Goal: Information Seeking & Learning: Learn about a topic

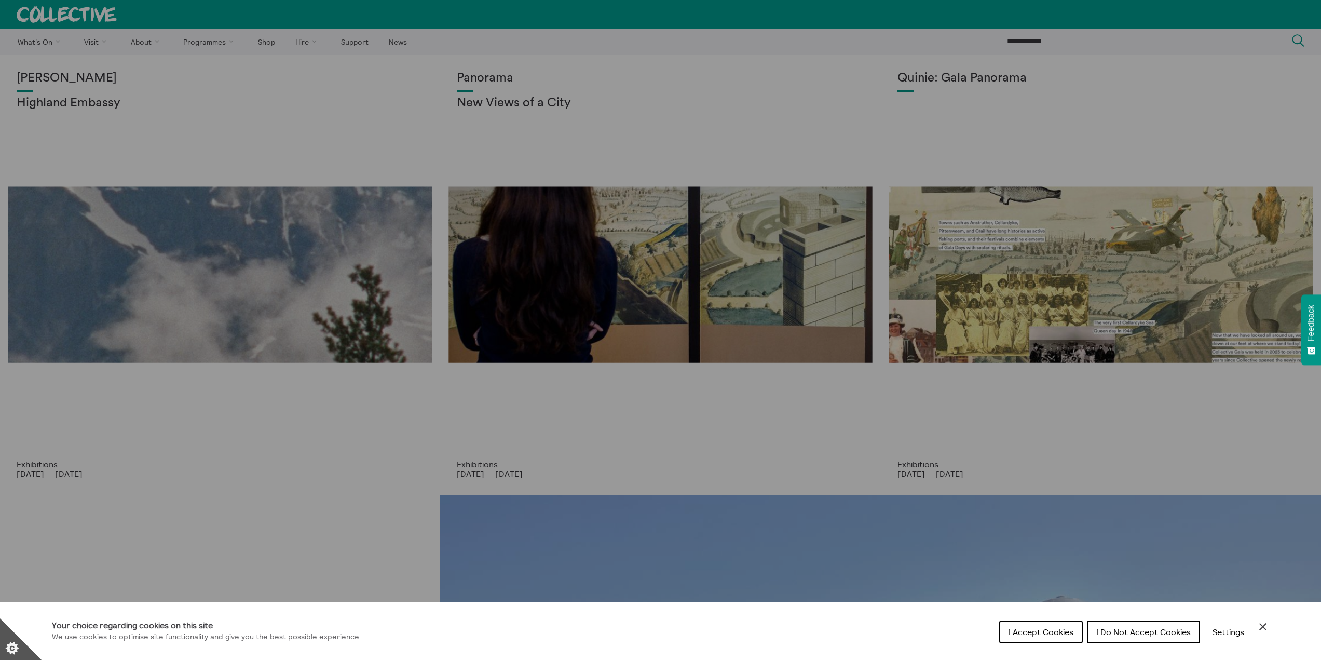
click at [1102, 630] on span "I Do Not Accept Cookies" at bounding box center [1143, 631] width 94 height 10
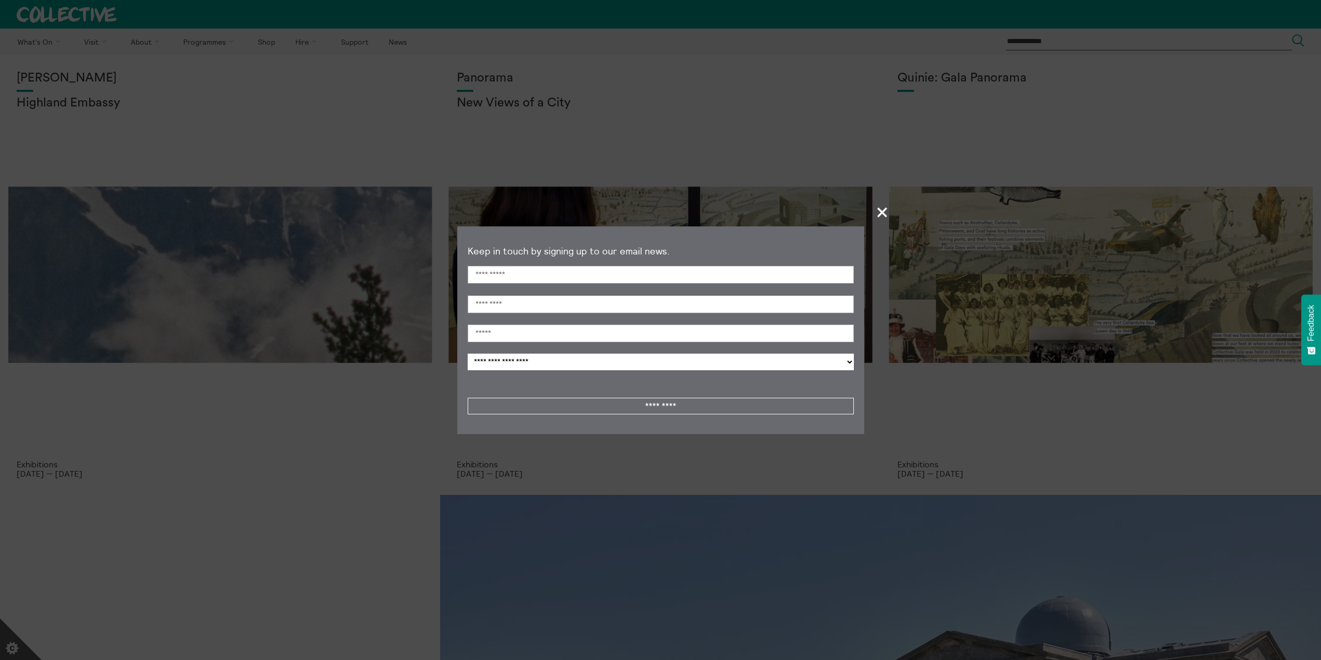
click at [878, 208] on span "+" at bounding box center [882, 212] width 31 height 31
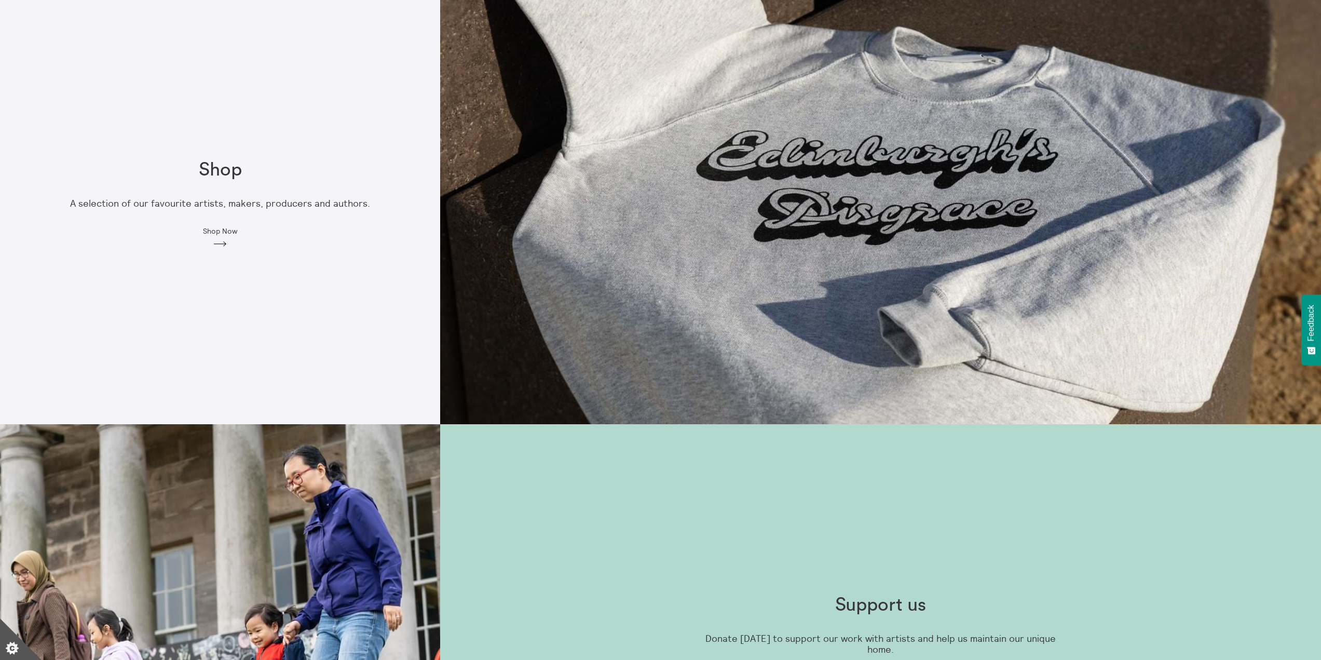
scroll to position [1372, 0]
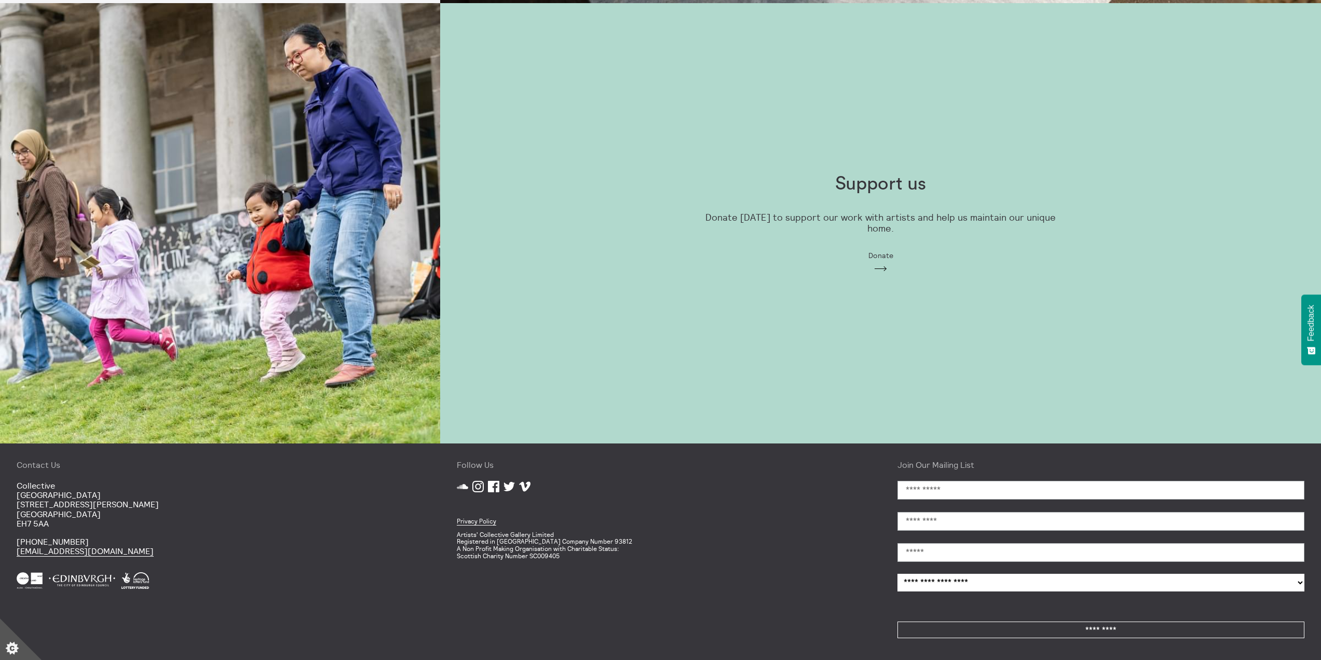
click at [479, 542] on p "Artists' Collective Gallery Limited Registered in Scotland Company Number 93812…" at bounding box center [660, 545] width 407 height 29
drag, startPoint x: 479, startPoint y: 542, endPoint x: 581, endPoint y: 543, distance: 102.2
click at [581, 543] on p "Artists' Collective Gallery Limited Registered in Scotland Company Number 93812…" at bounding box center [660, 545] width 407 height 29
drag, startPoint x: 566, startPoint y: 551, endPoint x: 469, endPoint y: 554, distance: 97.6
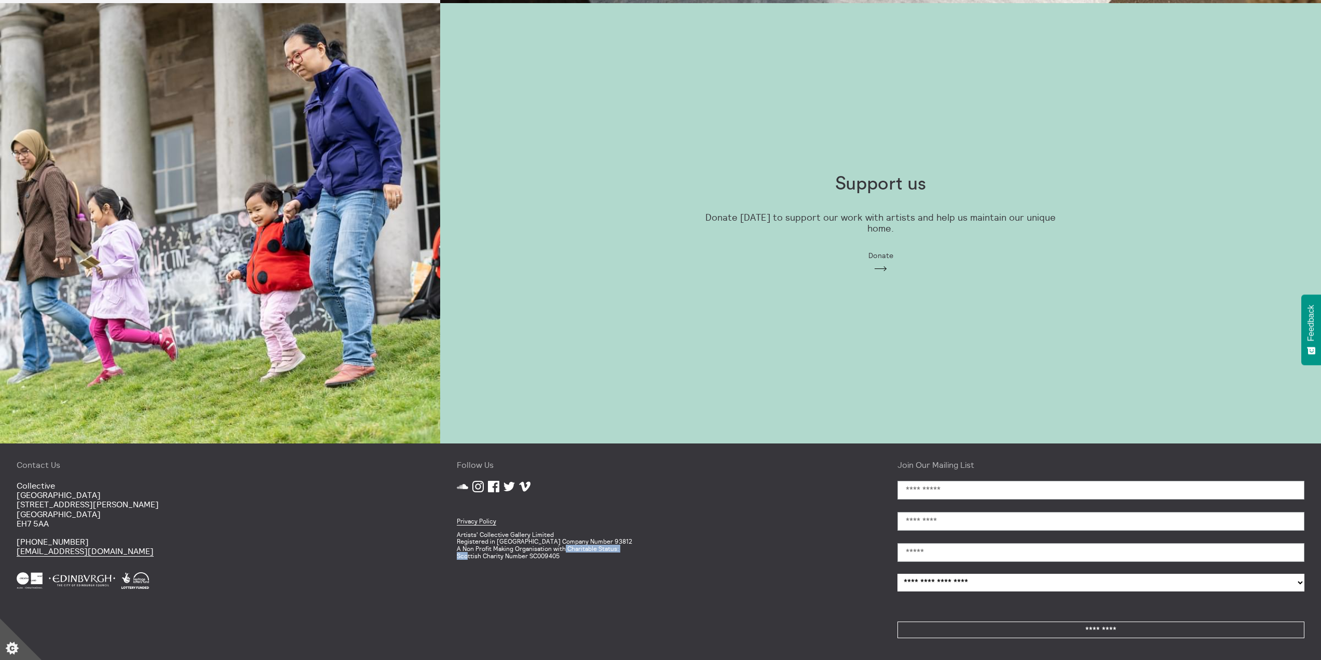
click at [469, 554] on p "Artists' Collective Gallery Limited Registered in Scotland Company Number 93812…" at bounding box center [660, 545] width 407 height 29
click at [470, 548] on p "Artists' Collective Gallery Limited Registered in Scotland Company Number 93812…" at bounding box center [660, 545] width 407 height 29
drag, startPoint x: 470, startPoint y: 548, endPoint x: 584, endPoint y: 549, distance: 114.2
click at [584, 549] on p "Artists' Collective Gallery Limited Registered in Scotland Company Number 93812…" at bounding box center [660, 545] width 407 height 29
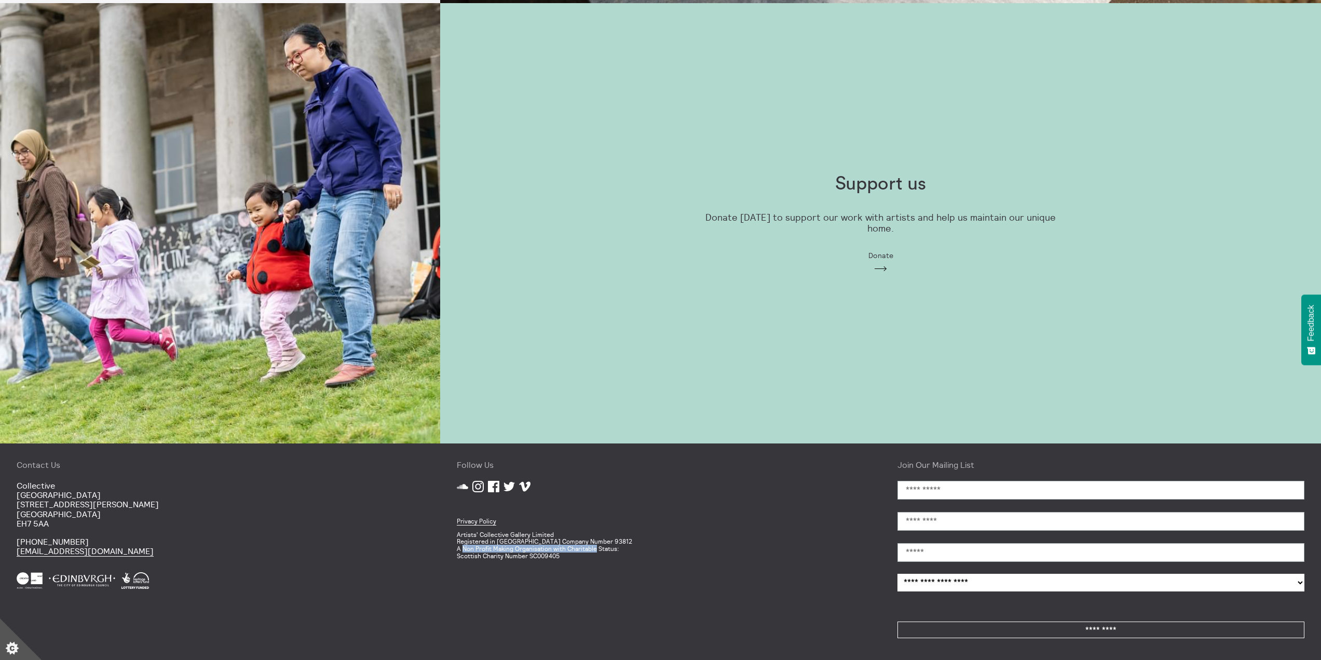
click at [584, 549] on p "Artists' Collective Gallery Limited Registered in Scotland Company Number 93812…" at bounding box center [660, 545] width 407 height 29
drag, startPoint x: 584, startPoint y: 549, endPoint x: 471, endPoint y: 552, distance: 112.7
click at [471, 552] on p "Artists' Collective Gallery Limited Registered in Scotland Company Number 93812…" at bounding box center [660, 545] width 407 height 29
click at [470, 552] on p "Artists' Collective Gallery Limited Registered in Scotland Company Number 93812…" at bounding box center [660, 545] width 407 height 29
click at [18, 508] on p "[GEOGRAPHIC_DATA] [STREET_ADDRESS][PERSON_NAME]" at bounding box center [220, 505] width 407 height 48
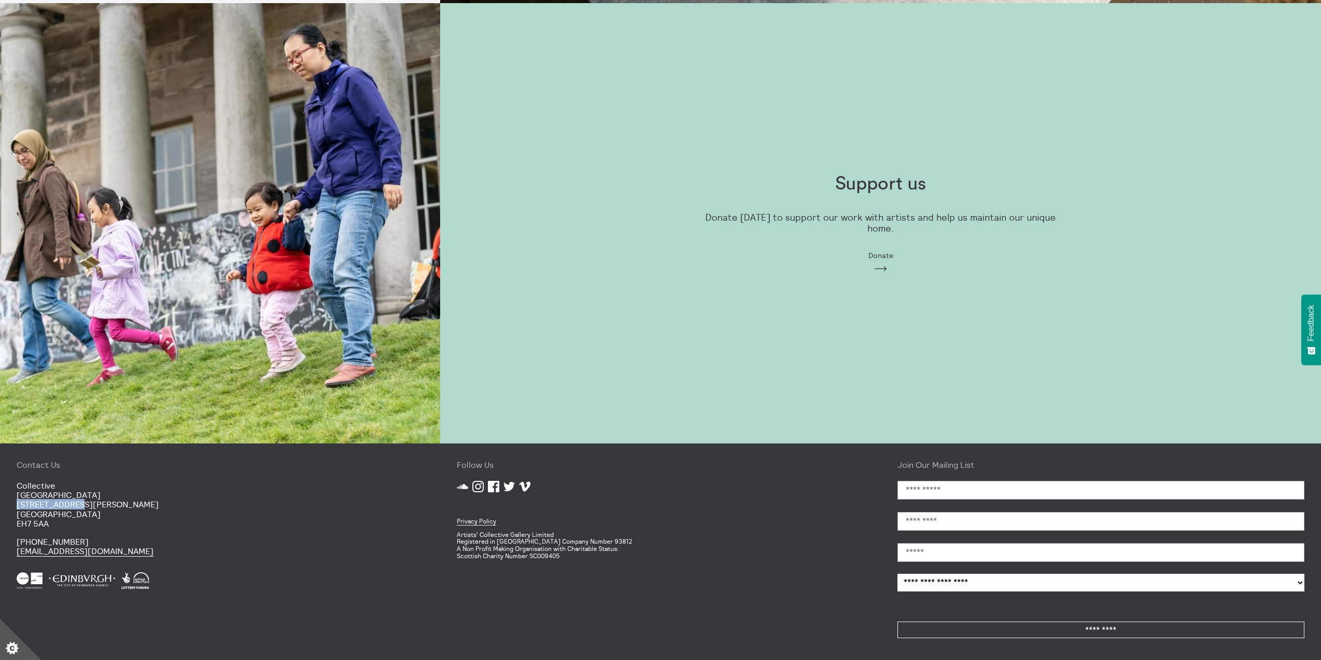
drag, startPoint x: 18, startPoint y: 508, endPoint x: 57, endPoint y: 506, distance: 38.4
click at [57, 506] on p "[GEOGRAPHIC_DATA] [STREET_ADDRESS][PERSON_NAME]" at bounding box center [220, 505] width 407 height 48
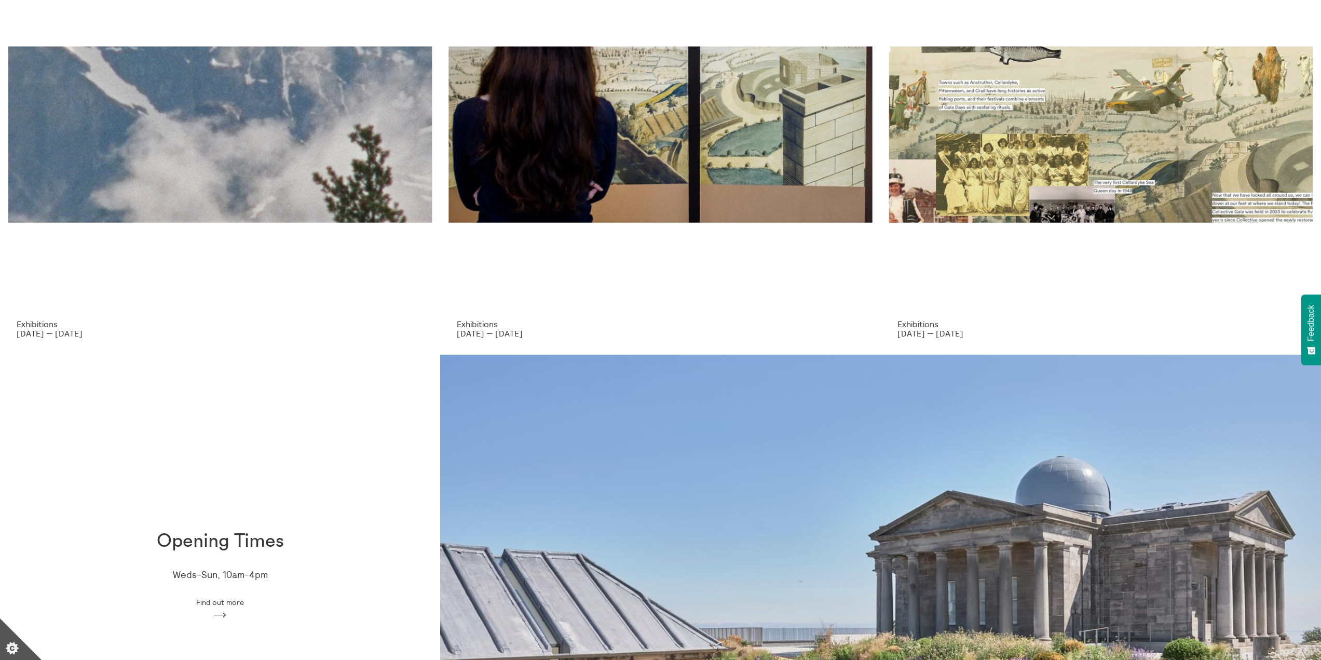
scroll to position [0, 0]
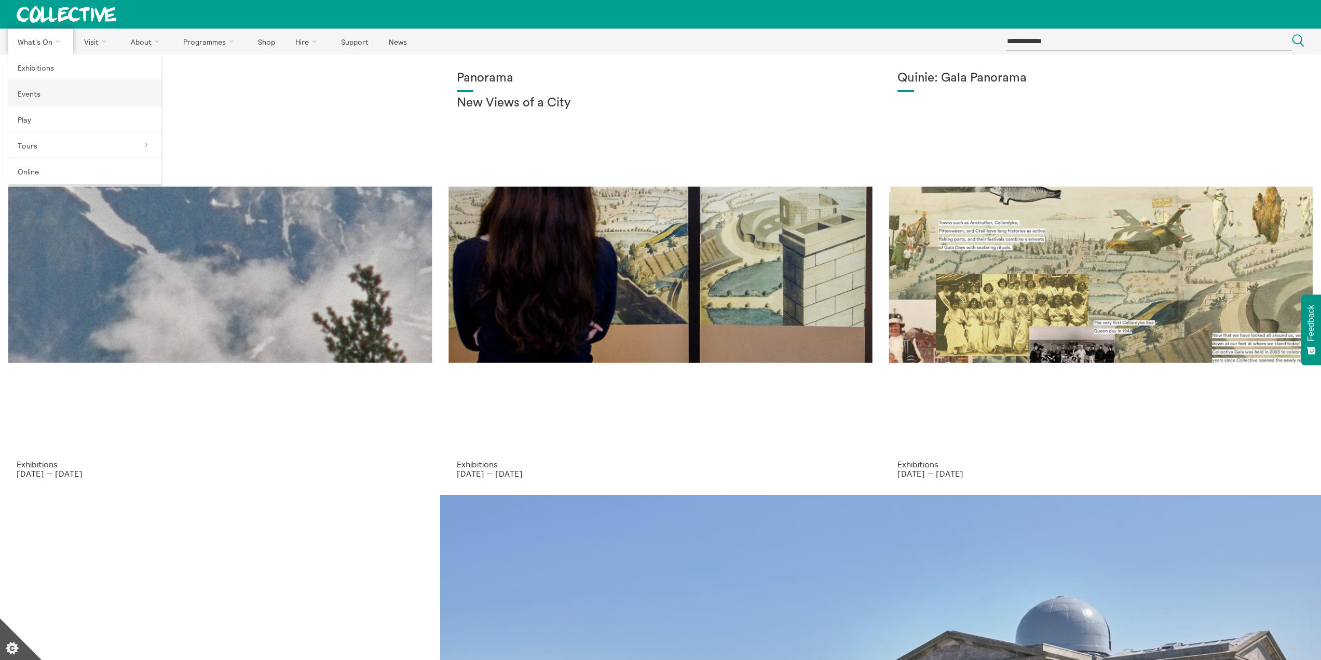
click at [56, 88] on link "Events" at bounding box center [84, 93] width 153 height 26
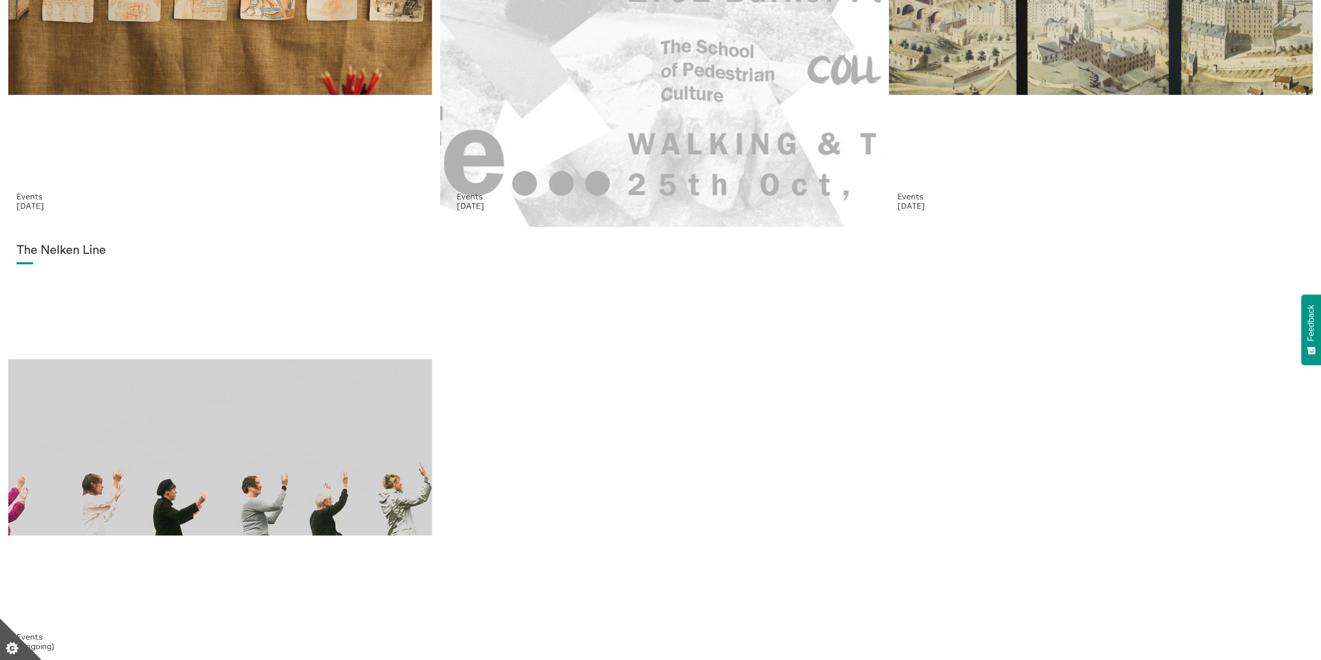
scroll to position [432, 0]
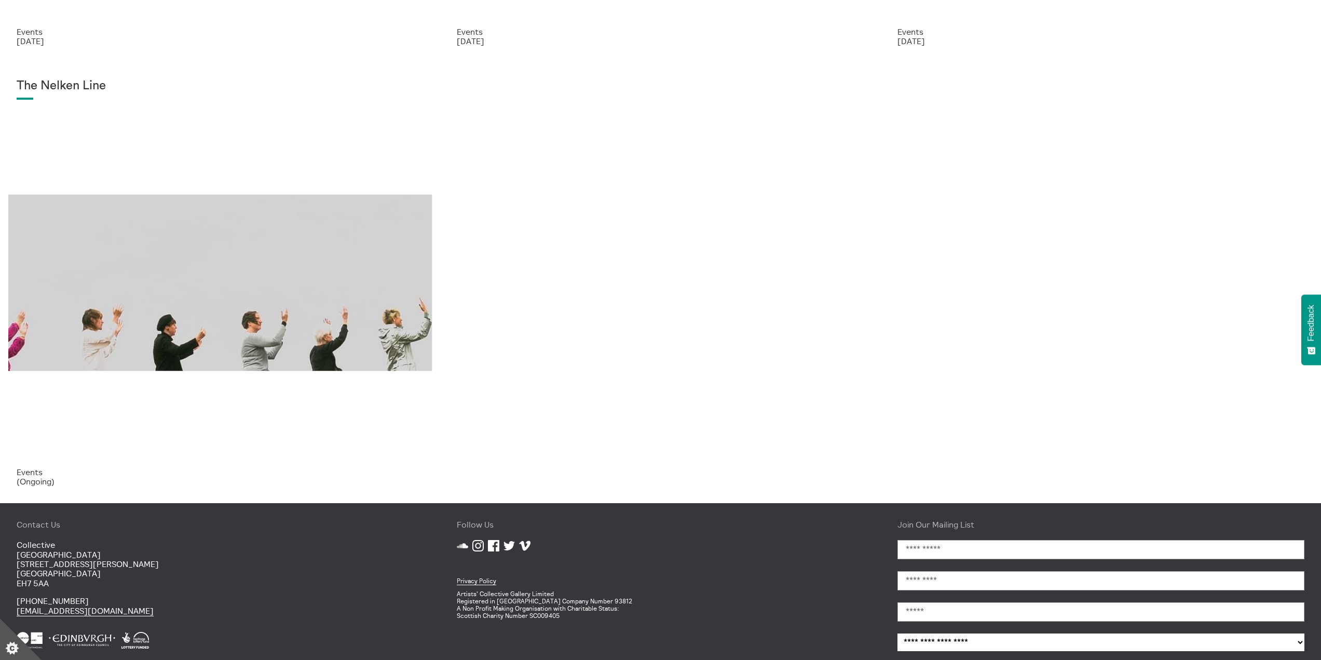
click at [19, 563] on p "[GEOGRAPHIC_DATA] [STREET_ADDRESS][PERSON_NAME]" at bounding box center [220, 564] width 407 height 48
drag, startPoint x: 19, startPoint y: 563, endPoint x: 69, endPoint y: 564, distance: 50.4
click at [69, 564] on p "[GEOGRAPHIC_DATA] [STREET_ADDRESS][PERSON_NAME]" at bounding box center [220, 564] width 407 height 48
